Goal: Check status: Check status

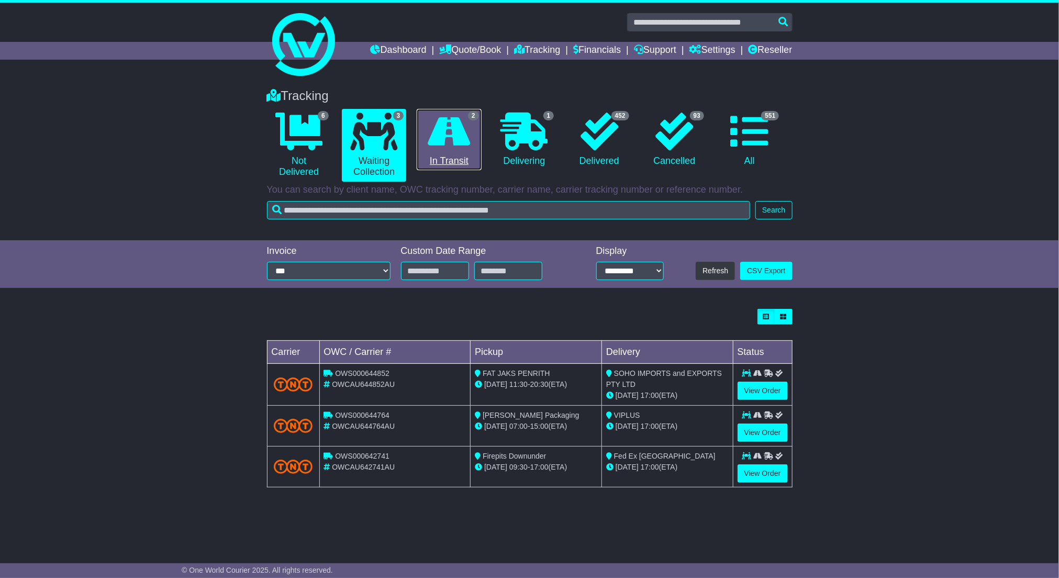
click at [429, 153] on link "2 In Transit" at bounding box center [449, 140] width 64 height 62
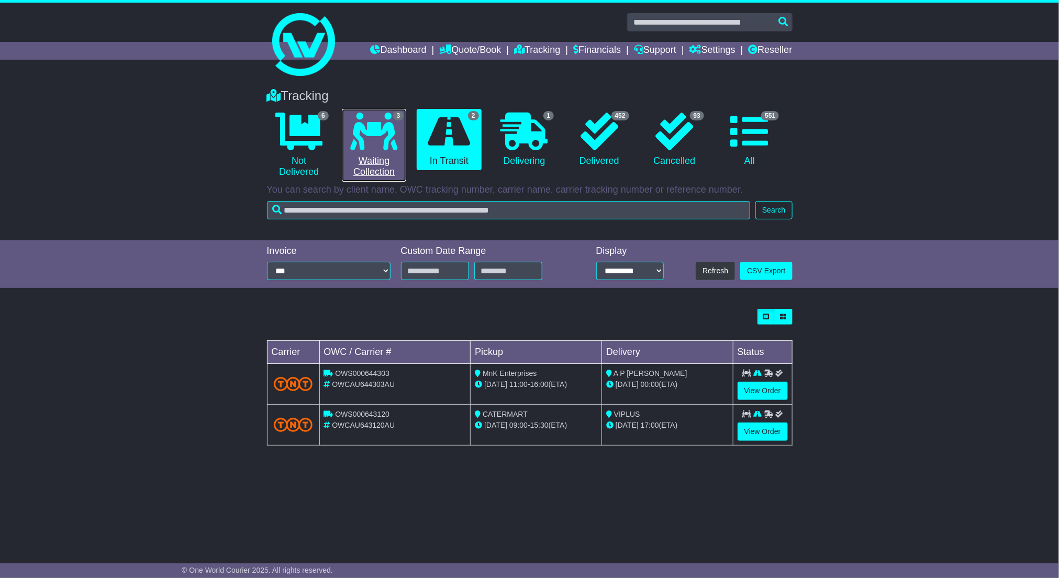
click at [389, 157] on link "3 Waiting Collection" at bounding box center [374, 145] width 64 height 73
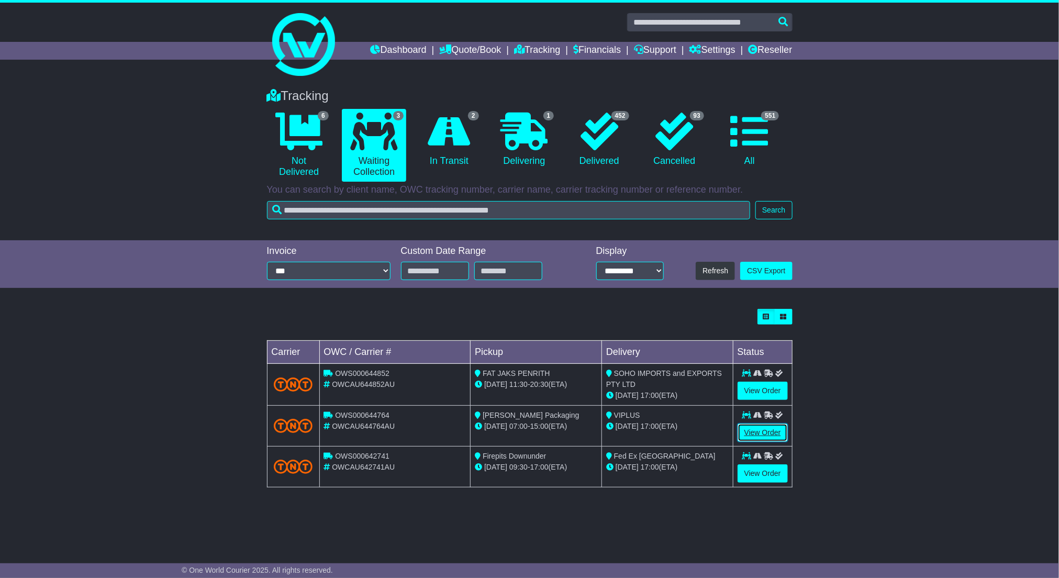
click at [760, 431] on link "View Order" at bounding box center [762, 432] width 50 height 18
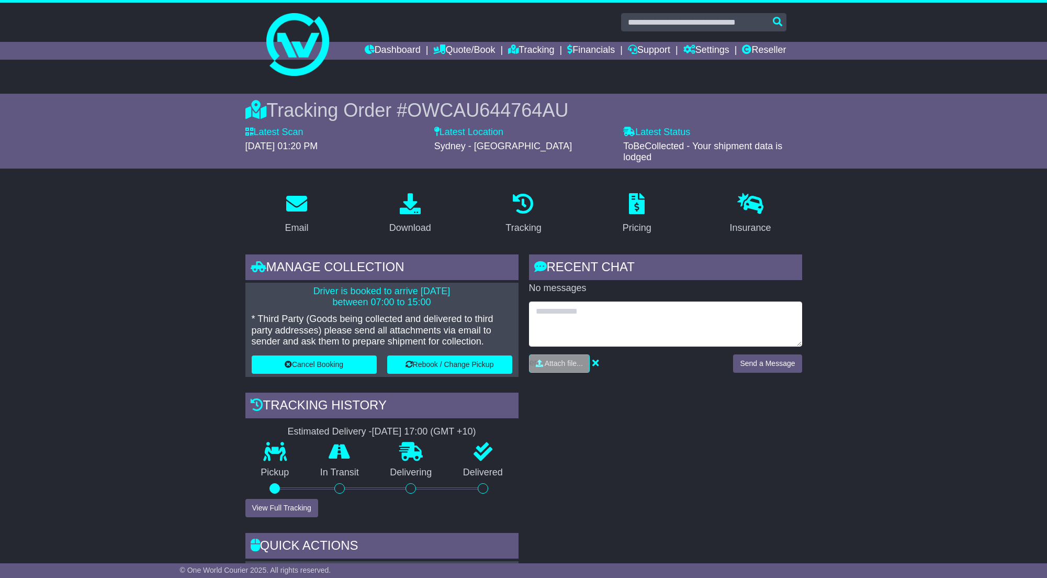
click at [630, 330] on textarea at bounding box center [665, 323] width 273 height 45
paste textarea "**********"
type textarea "**********"
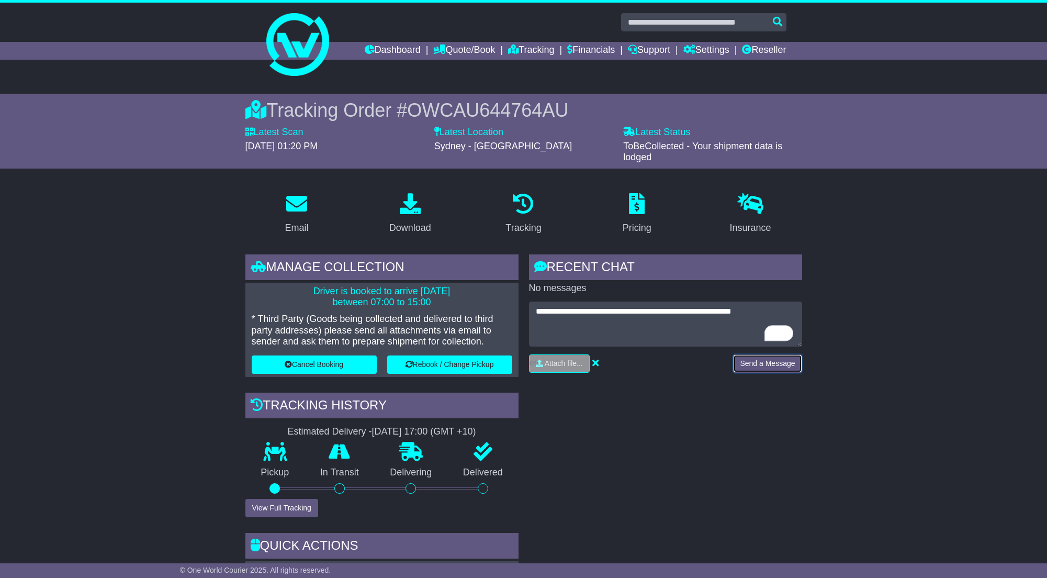
click at [752, 365] on button "Send a Message" at bounding box center [767, 363] width 69 height 18
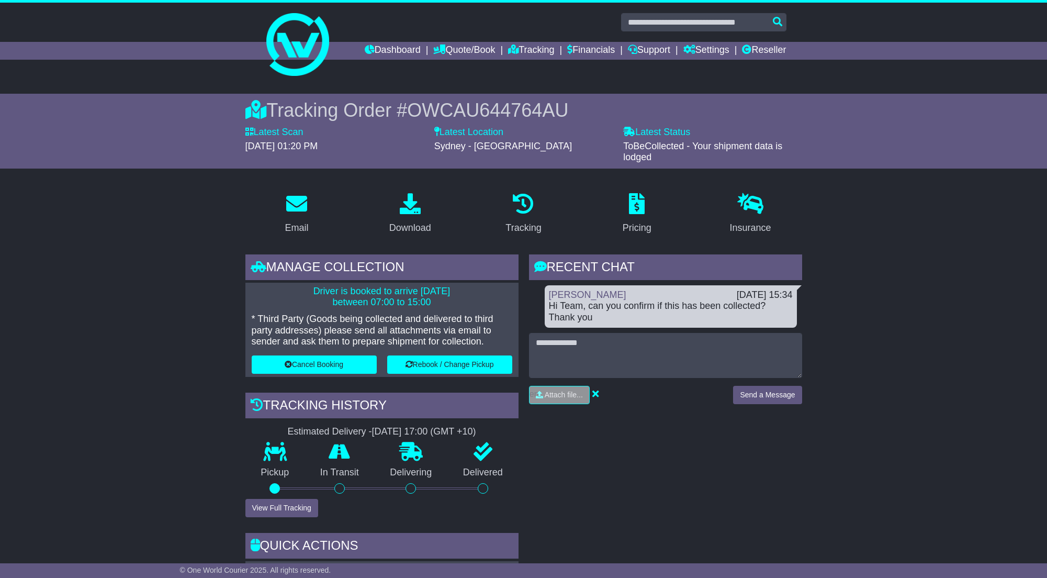
click at [679, 396] on div "Attach file..." at bounding box center [626, 395] width 194 height 18
click at [386, 51] on link "Dashboard" at bounding box center [393, 51] width 56 height 18
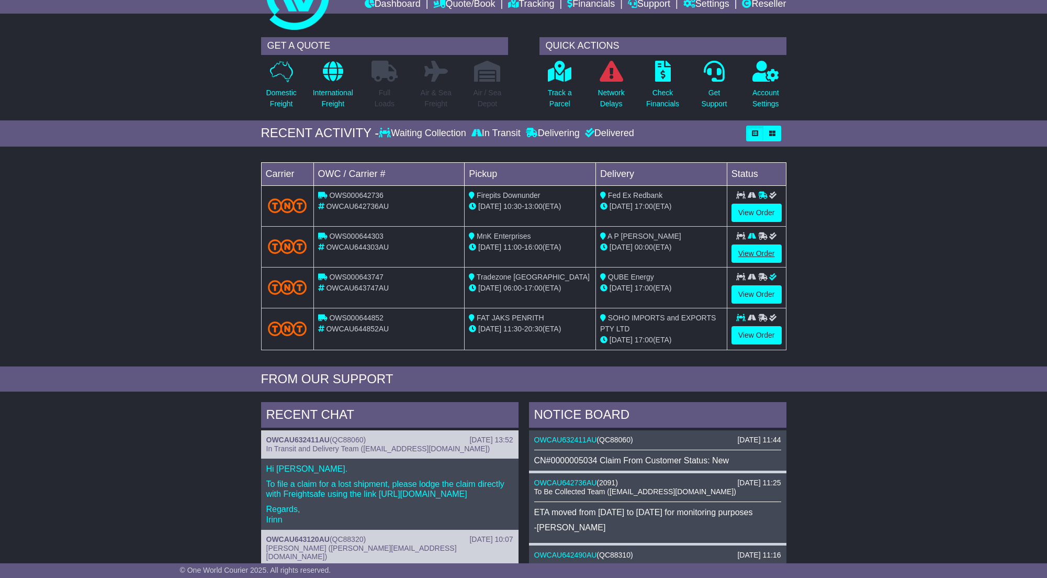
scroll to position [314, 0]
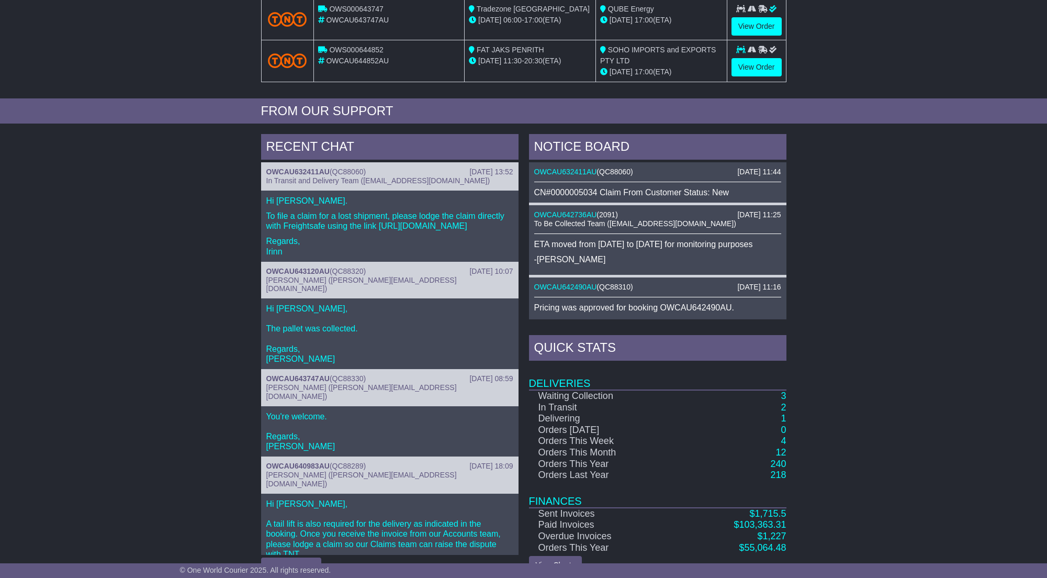
click at [780, 398] on td "3" at bounding box center [732, 396] width 107 height 12
click at [783, 399] on link "3" at bounding box center [783, 395] width 5 height 10
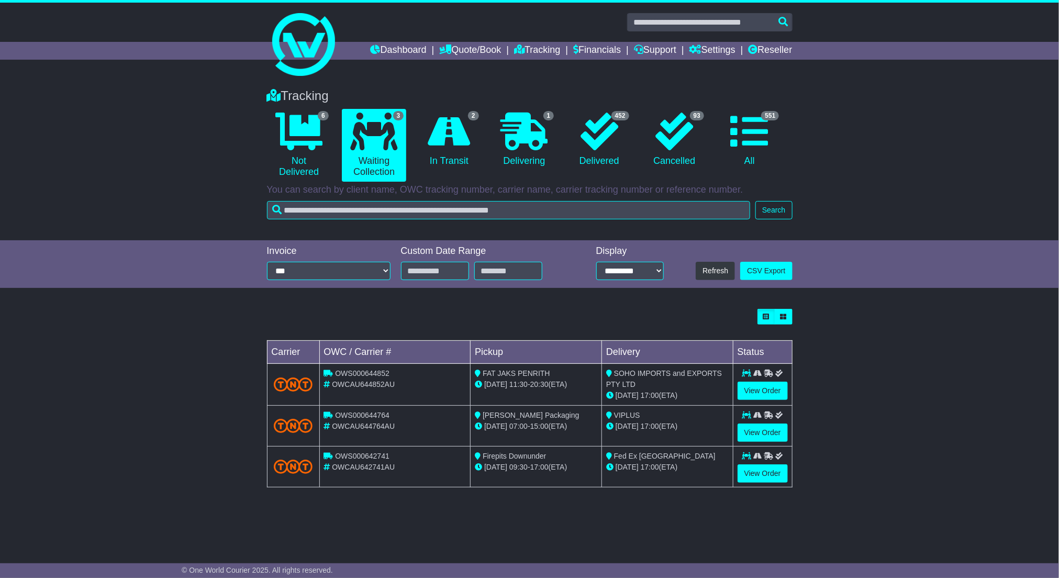
click at [142, 203] on div "Tracking 6 Not Delivered 3 Waiting Collection 2 In Transit 1 Delivering" at bounding box center [529, 159] width 1059 height 162
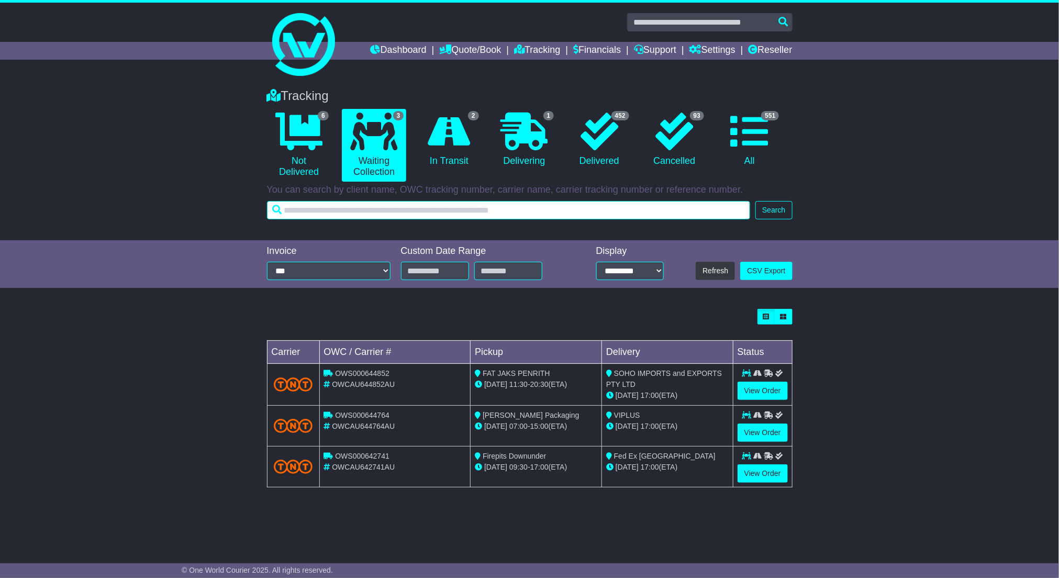
click at [480, 211] on input "text" at bounding box center [509, 210] width 484 height 18
paste input "**********"
type input "**********"
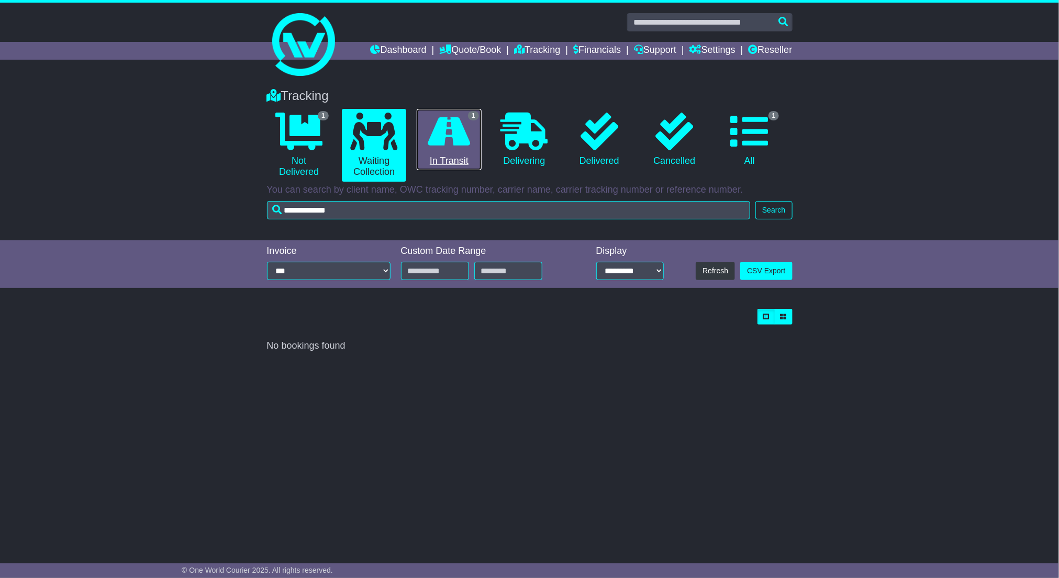
click at [466, 150] on link "1 In Transit" at bounding box center [449, 140] width 64 height 62
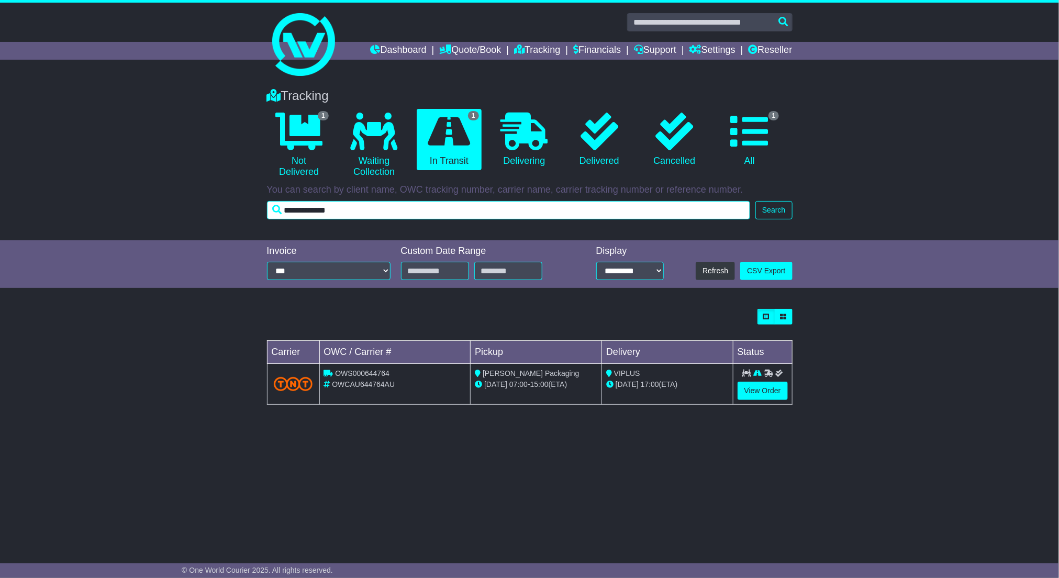
drag, startPoint x: 369, startPoint y: 214, endPoint x: 209, endPoint y: 203, distance: 160.0
click at [262, 206] on div "Tracking 1 Not Delivered 0 Waiting Collection 1 In Transit 0 Delivering 0 0 1" at bounding box center [530, 151] width 536 height 147
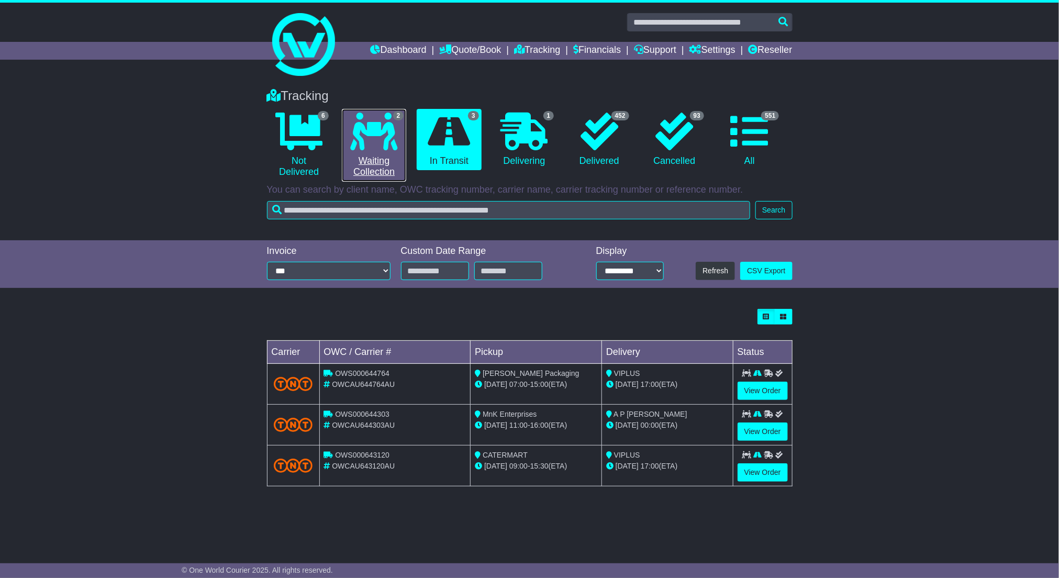
click at [371, 157] on link "2 Waiting Collection" at bounding box center [374, 145] width 64 height 73
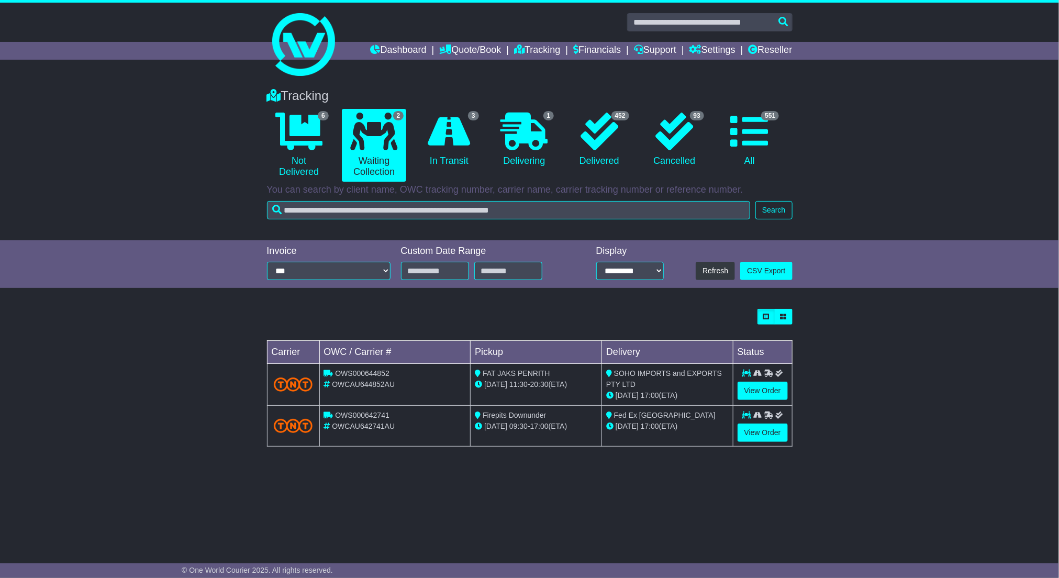
drag, startPoint x: 398, startPoint y: 225, endPoint x: 405, endPoint y: 225, distance: 7.3
click at [400, 225] on div "Tracking 6 Not Delivered 2 Waiting Collection 3 In Transit 1 Delivering" at bounding box center [529, 159] width 1059 height 162
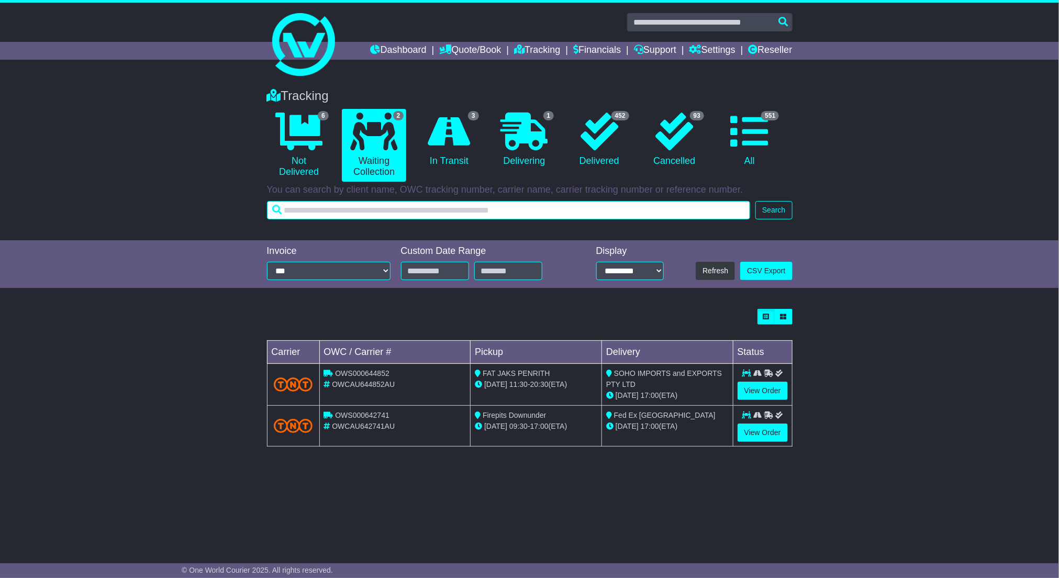
click at [413, 211] on input "text" at bounding box center [509, 210] width 484 height 18
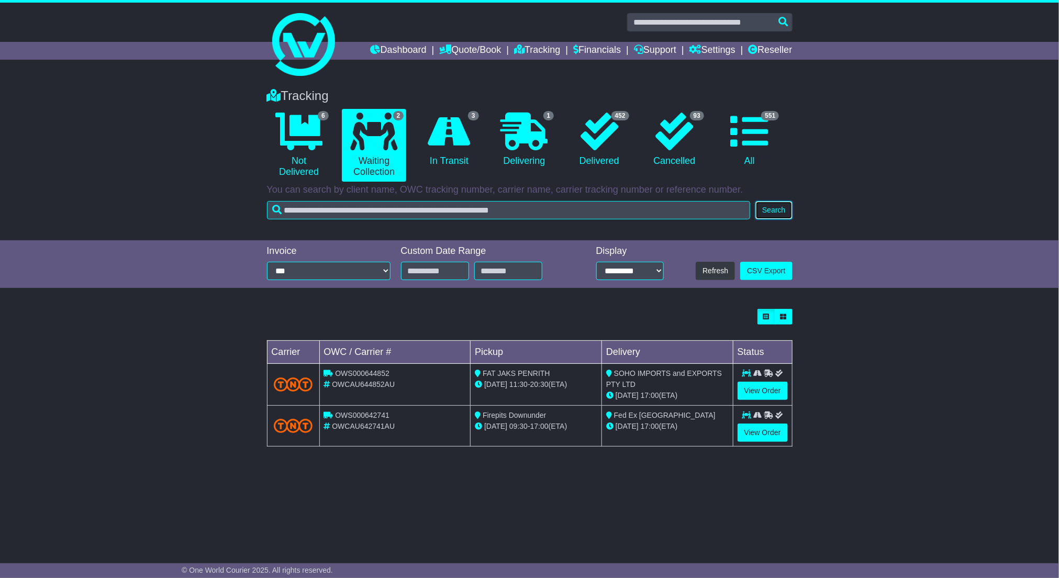
click at [764, 201] on button "Search" at bounding box center [773, 210] width 37 height 18
click at [762, 218] on button "Search" at bounding box center [773, 210] width 37 height 18
